Goal: Information Seeking & Learning: Learn about a topic

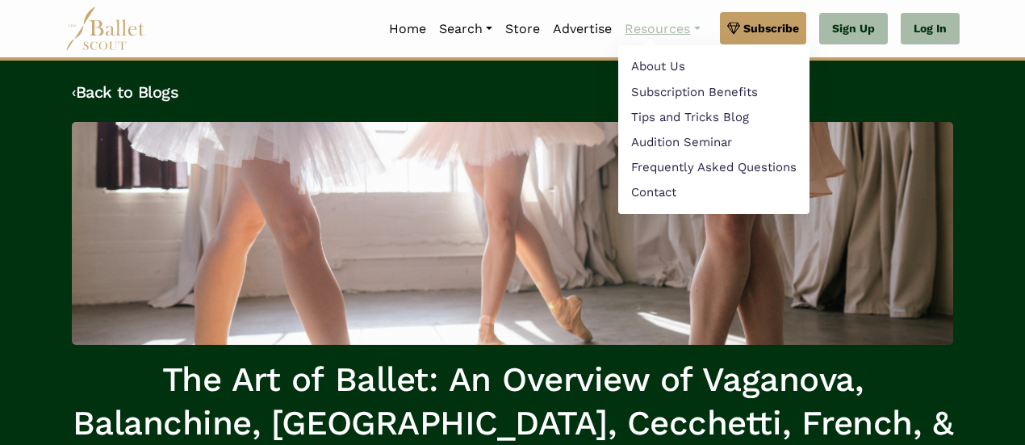
click at [644, 61] on div "‹ Back to Blogs The Art of Ballet: An Overview of Vaganova, [GEOGRAPHIC_DATA], …" at bounding box center [512, 304] width 1025 height 486
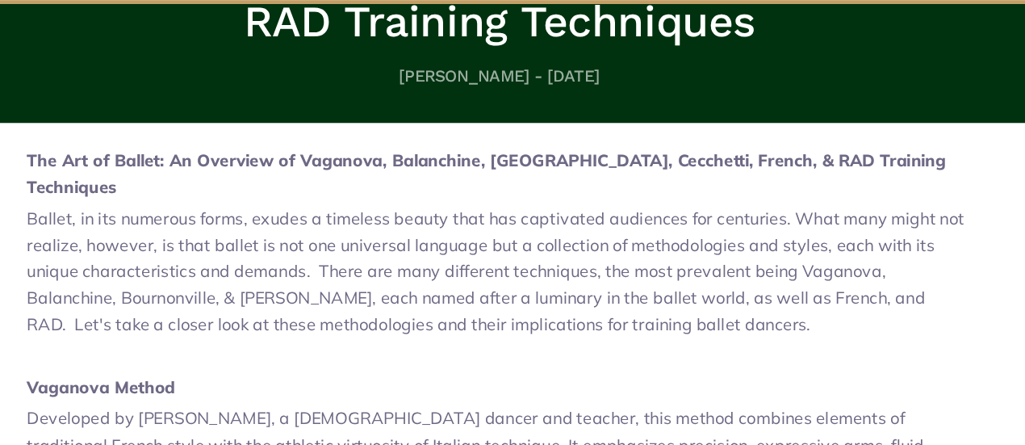
scroll to position [393, 0]
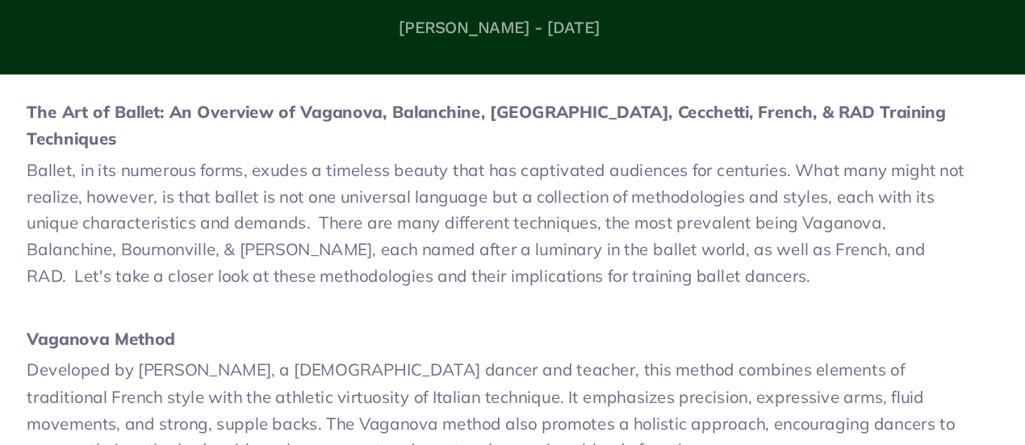
click at [559, 261] on span "Ballet, in its numerous forms, exudes a timeless beauty that has captivated aud…" at bounding box center [509, 268] width 733 height 98
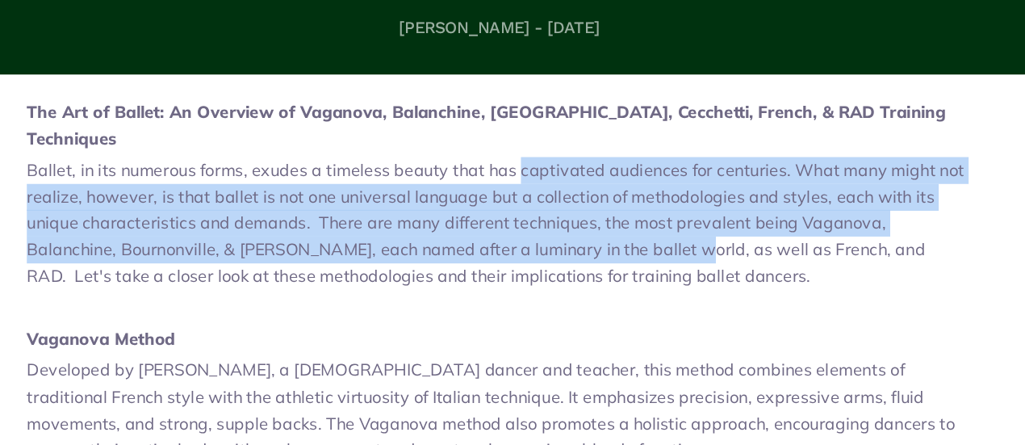
drag, startPoint x: 559, startPoint y: 213, endPoint x: 537, endPoint y: 215, distance: 21.8
click at [537, 219] on span "Ballet, in its numerous forms, exudes a timeless beauty that has captivated aud…" at bounding box center [509, 268] width 733 height 98
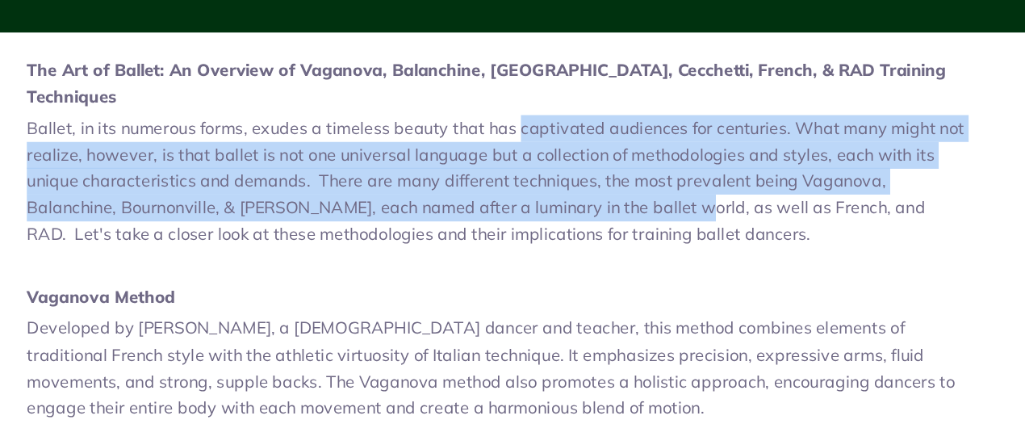
scroll to position [424, 0]
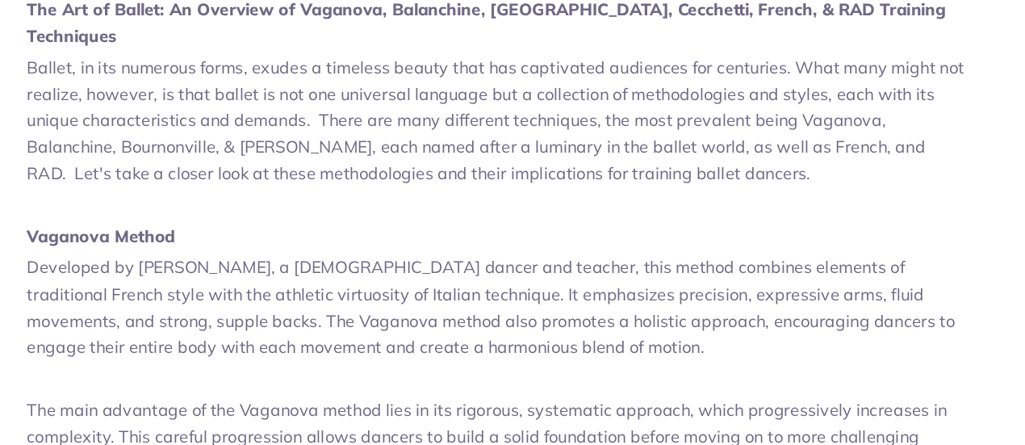
click at [537, 215] on span "Ballet, in its numerous forms, exudes a timeless beauty that has captivated aud…" at bounding box center [509, 189] width 733 height 98
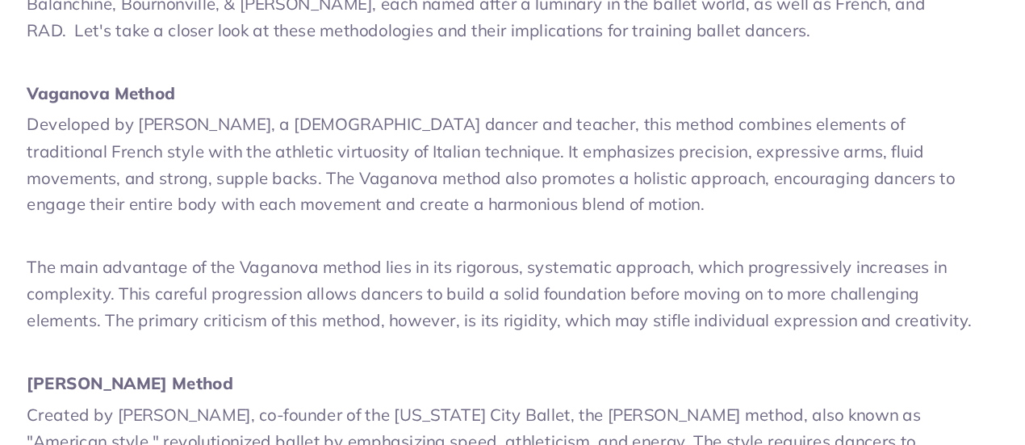
scroll to position [583, 0]
click at [537, 215] on span "Developed by [PERSON_NAME], a [DEMOGRAPHIC_DATA] dancer and teacher, this metho…" at bounding box center [506, 225] width 726 height 78
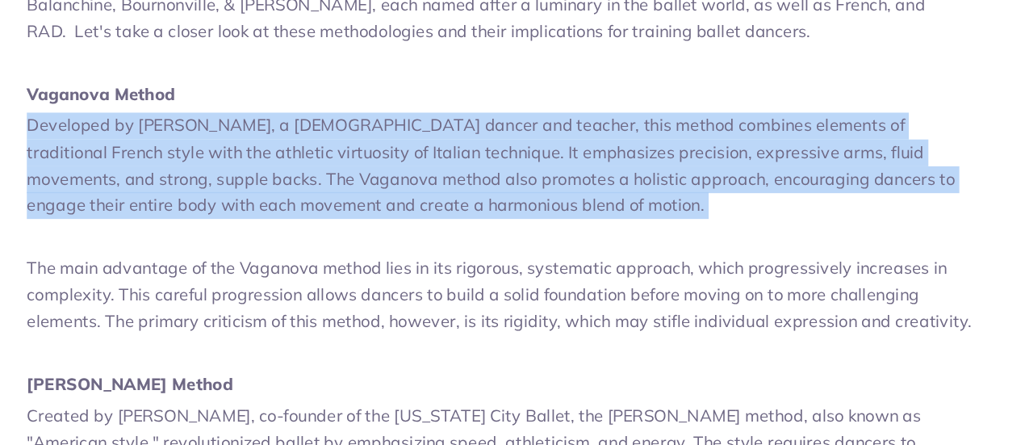
click at [537, 215] on span "Developed by [PERSON_NAME], a [DEMOGRAPHIC_DATA] dancer and teacher, this metho…" at bounding box center [506, 225] width 726 height 78
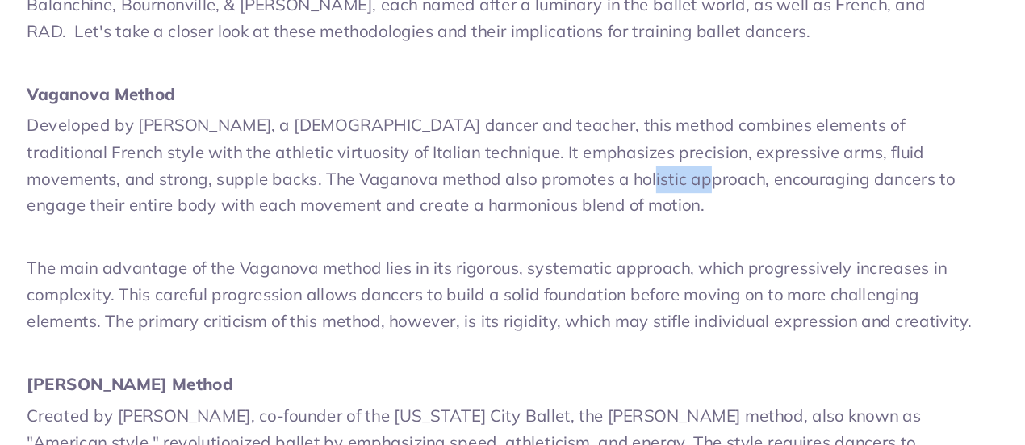
click at [537, 215] on span "Developed by [PERSON_NAME], a [DEMOGRAPHIC_DATA] dancer and teacher, this metho…" at bounding box center [506, 225] width 726 height 78
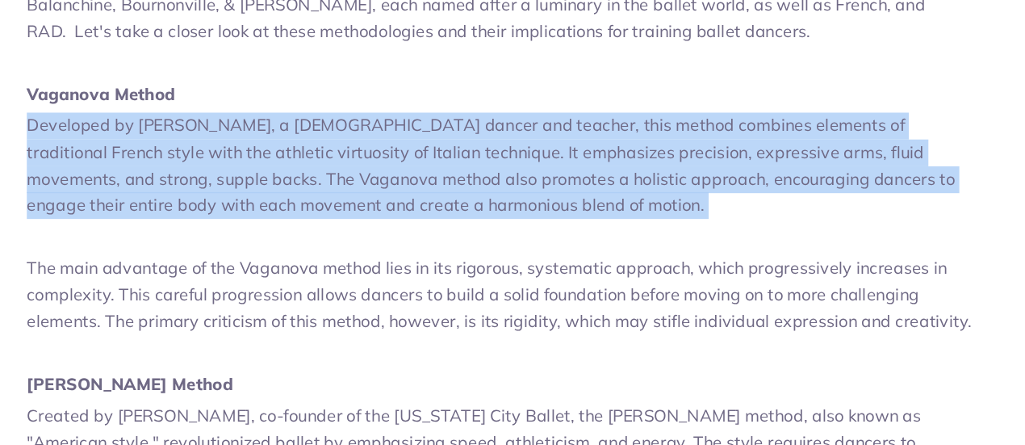
click at [537, 215] on span "Developed by [PERSON_NAME], a [DEMOGRAPHIC_DATA] dancer and teacher, this metho…" at bounding box center [506, 225] width 726 height 78
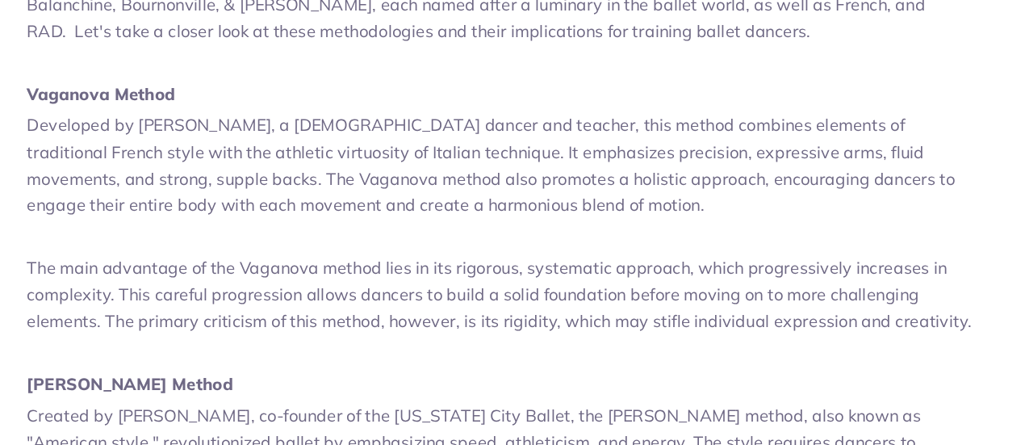
click at [537, 215] on span "Developed by [PERSON_NAME], a [DEMOGRAPHIC_DATA] dancer and teacher, this metho…" at bounding box center [506, 225] width 726 height 78
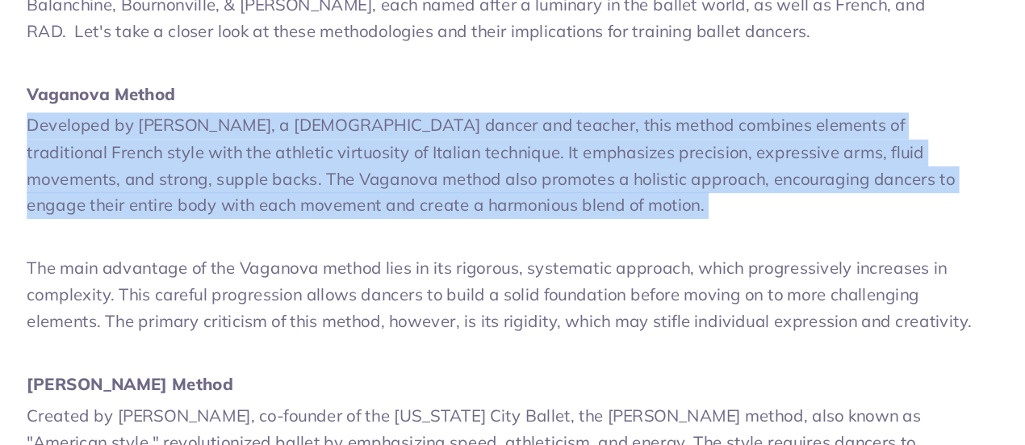
click at [537, 215] on span "Developed by [PERSON_NAME], a [DEMOGRAPHIC_DATA] dancer and teacher, this metho…" at bounding box center [506, 225] width 726 height 78
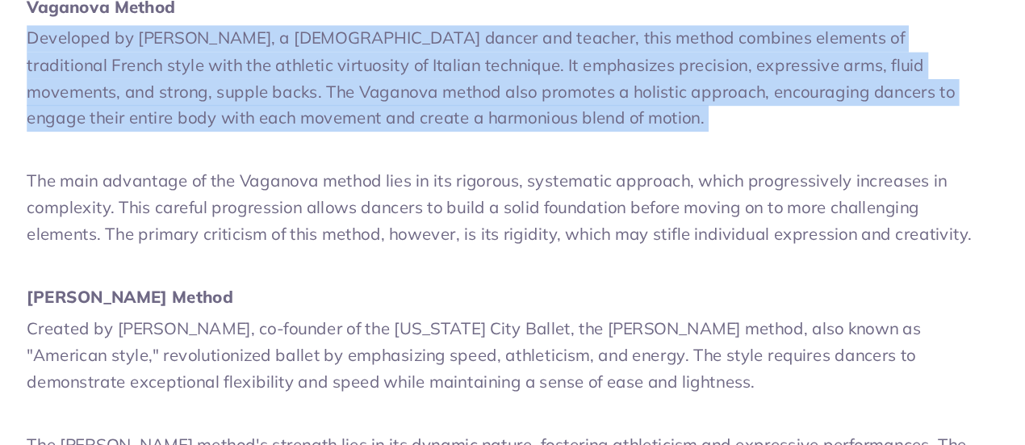
scroll to position [651, 0]
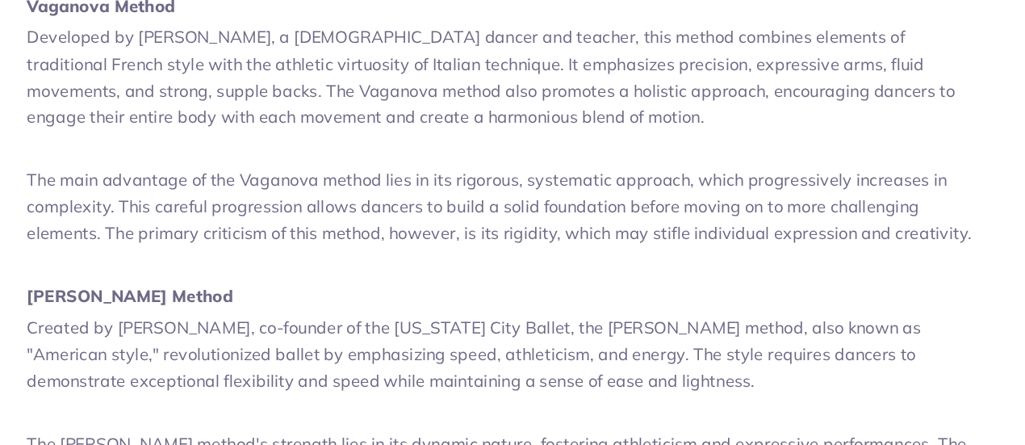
click at [537, 228] on span "The main advantage of the Vaganova method lies in its rigorous, systematic appr…" at bounding box center [512, 256] width 739 height 57
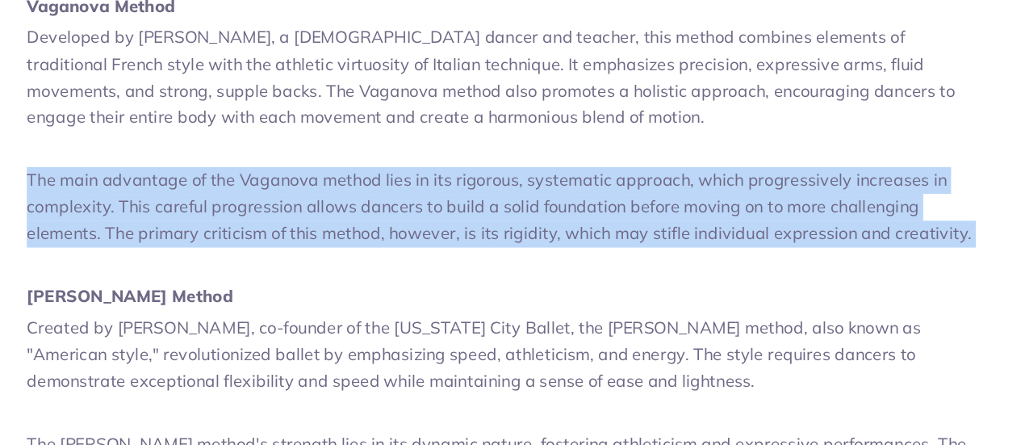
click at [537, 228] on span "The main advantage of the Vaganova method lies in its rigorous, systematic appr…" at bounding box center [512, 256] width 739 height 57
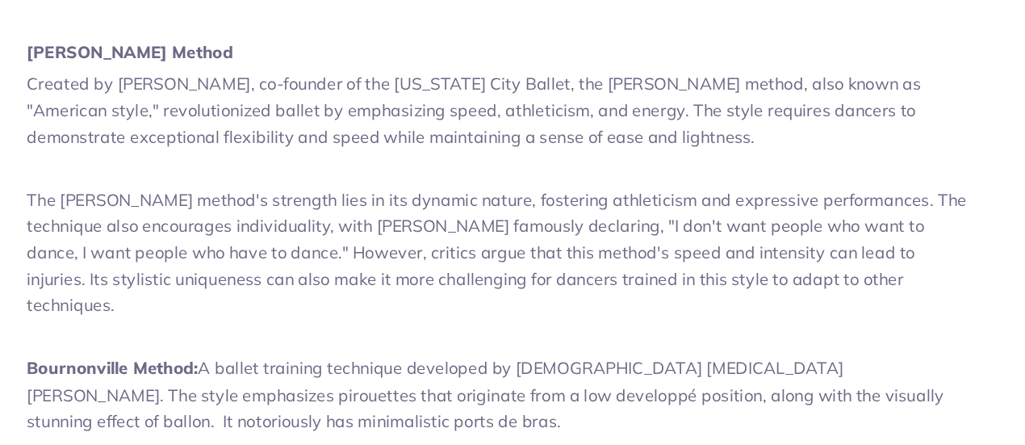
scroll to position [852, 0]
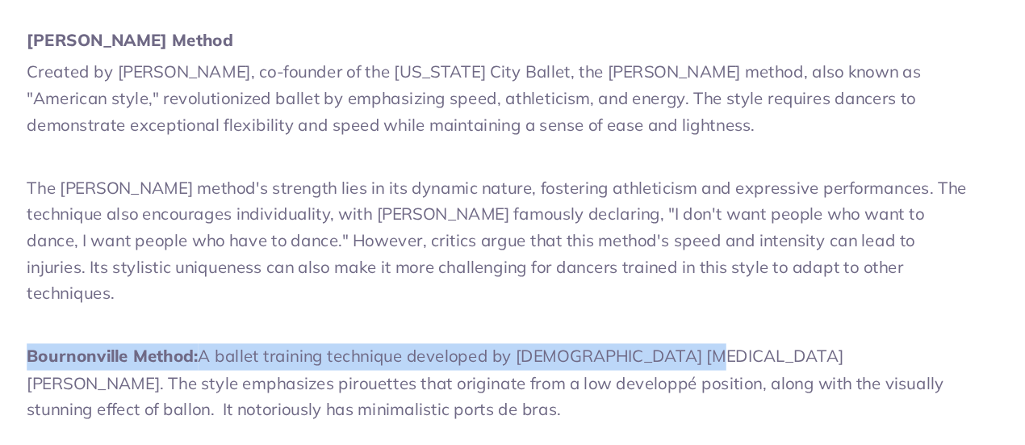
drag, startPoint x: 624, startPoint y: 321, endPoint x: 622, endPoint y: 302, distance: 19.4
click at [622, 341] on p at bounding box center [512, 351] width 739 height 21
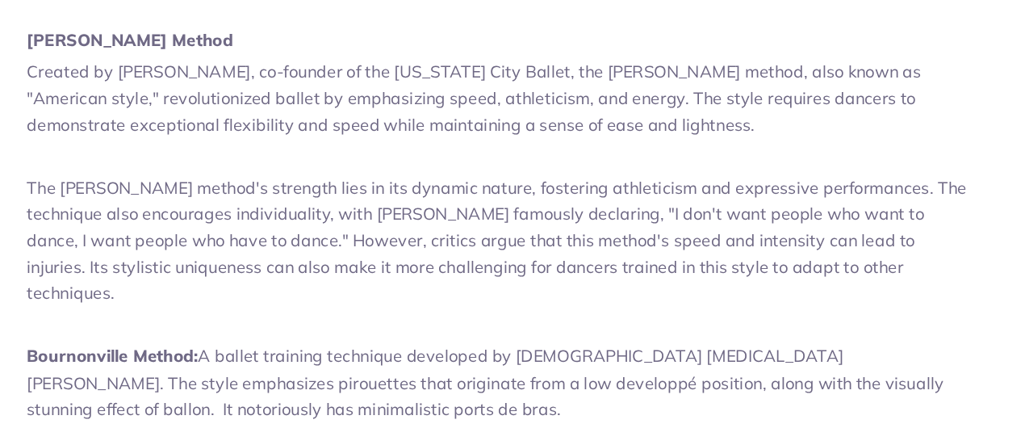
click at [622, 265] on span "The [PERSON_NAME] method's strength lies in its dynamic nature, fostering athle…" at bounding box center [510, 284] width 735 height 98
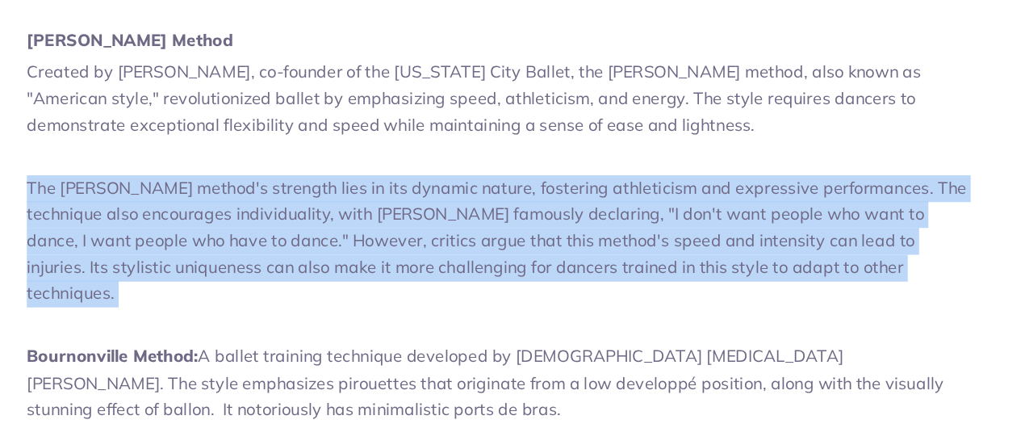
click at [622, 265] on span "The [PERSON_NAME] method's strength lies in its dynamic nature, fostering athle…" at bounding box center [510, 284] width 735 height 98
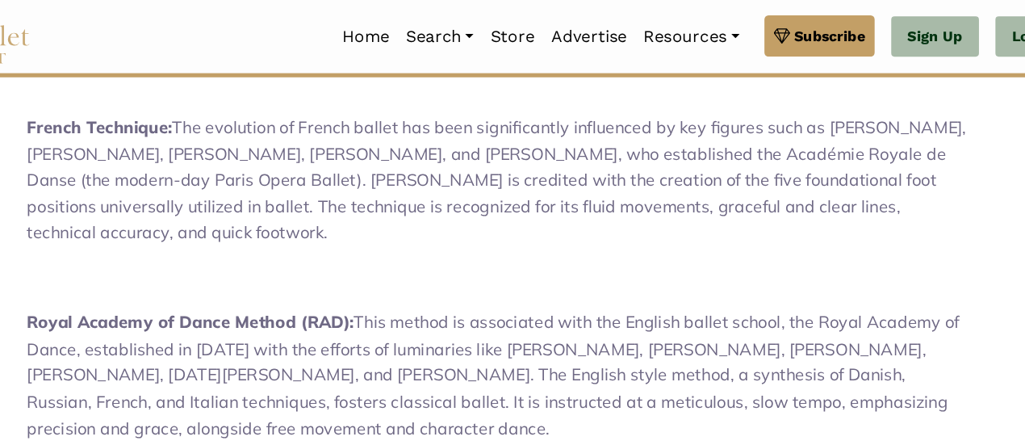
scroll to position [1390, 0]
